Goal: Task Accomplishment & Management: Use online tool/utility

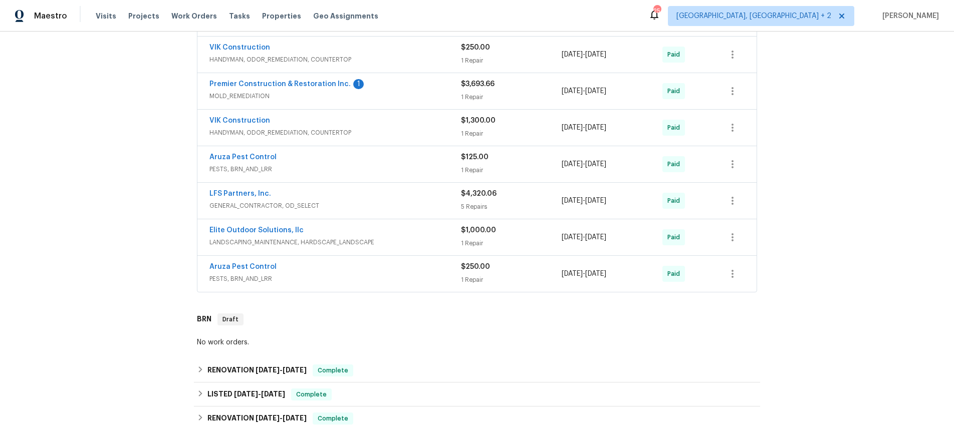
scroll to position [440, 0]
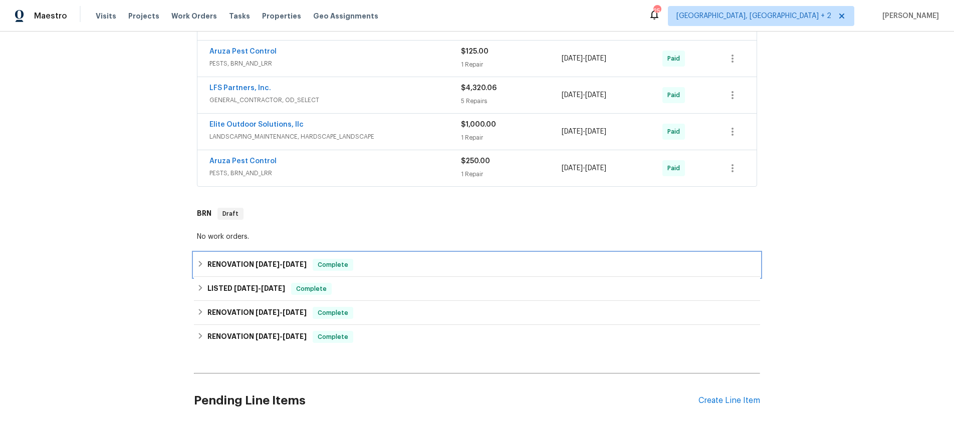
click at [201, 263] on icon at bounding box center [200, 264] width 7 height 7
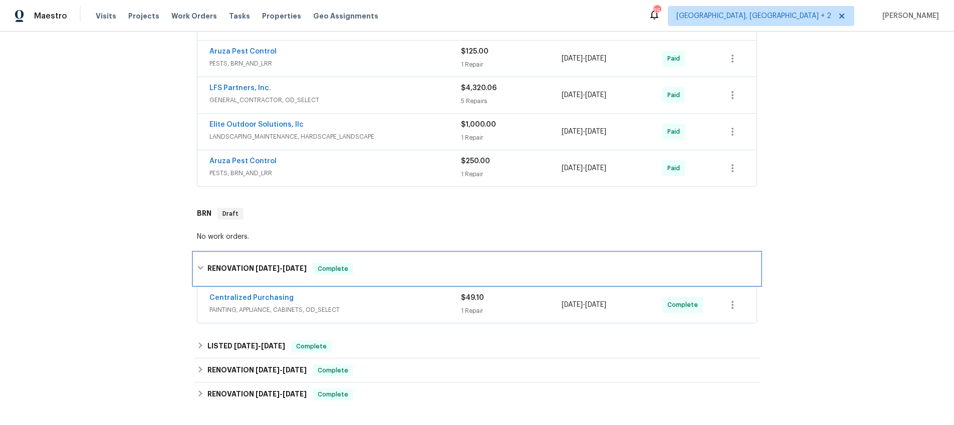
click at [199, 267] on icon at bounding box center [200, 269] width 6 height 4
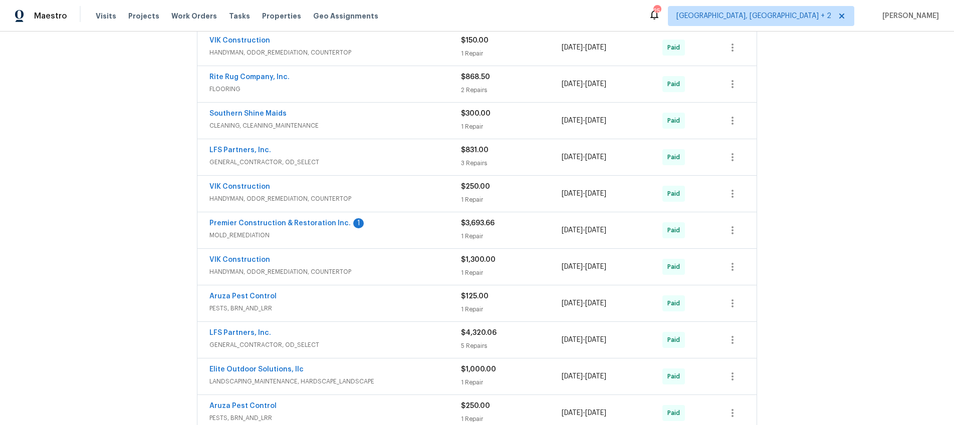
scroll to position [193, 0]
click at [310, 226] on link "Premier Construction & Restoration Inc." at bounding box center [279, 225] width 141 height 7
